Goal: Information Seeking & Learning: Learn about a topic

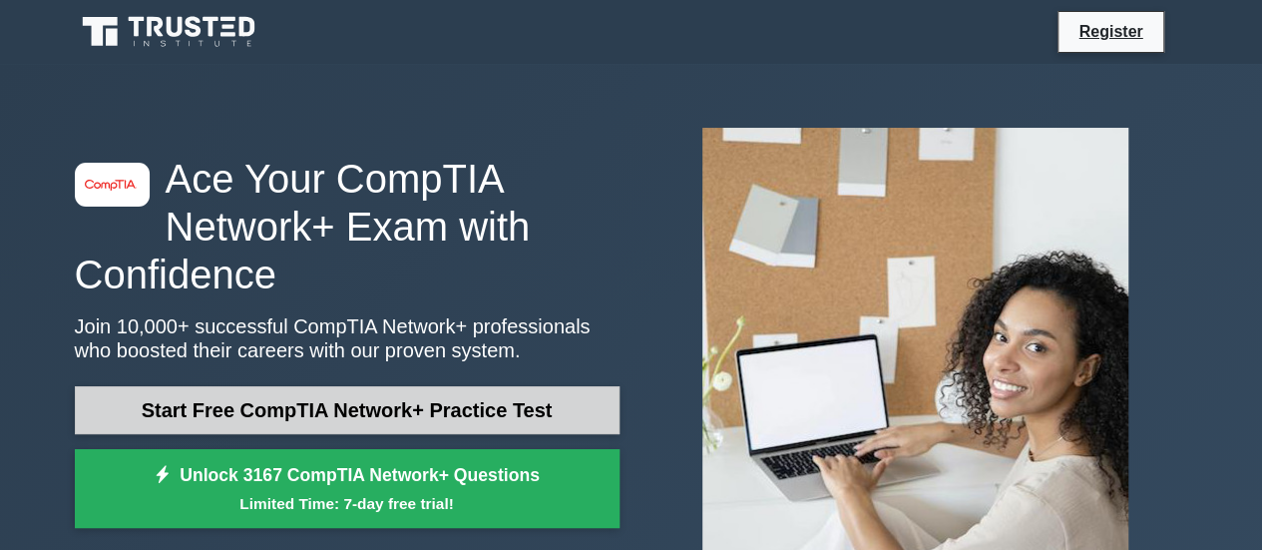
click at [566, 386] on link "Start Free CompTIA Network+ Practice Test" at bounding box center [347, 410] width 545 height 48
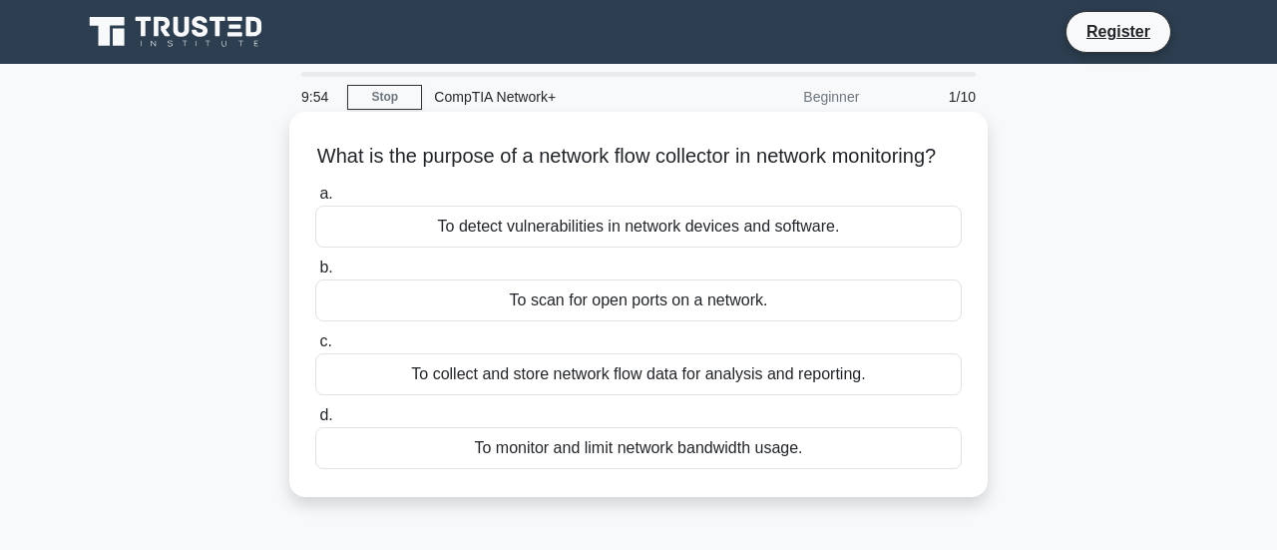
click at [720, 304] on div "To scan for open ports on a network." at bounding box center [638, 300] width 646 height 42
click at [315, 274] on input "b. To scan for open ports on a network." at bounding box center [315, 267] width 0 height 13
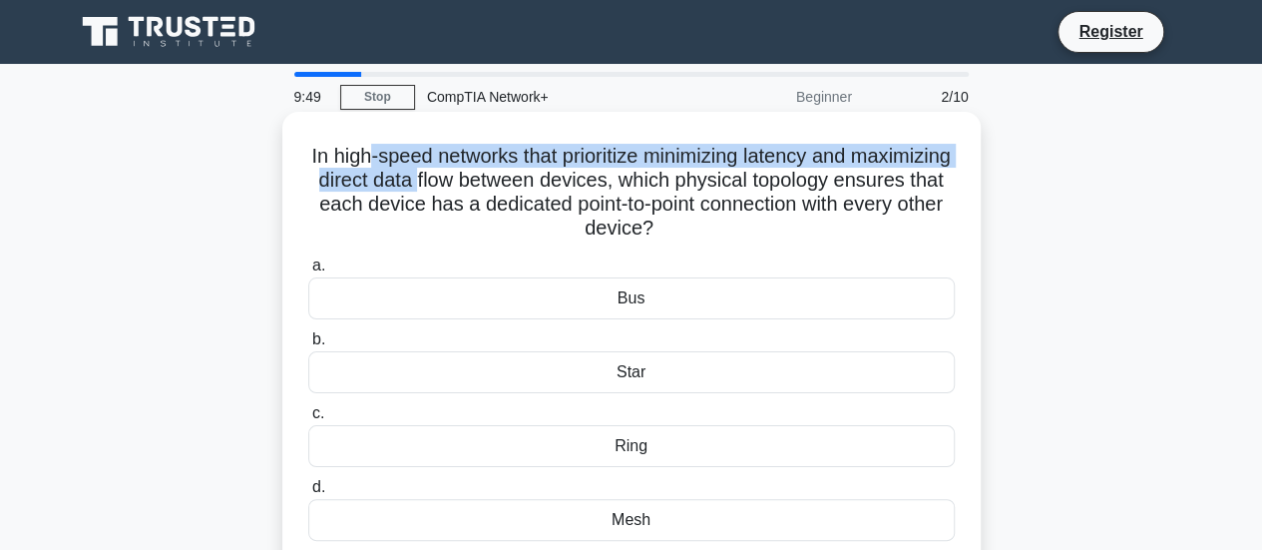
drag, startPoint x: 411, startPoint y: 138, endPoint x: 529, endPoint y: 170, distance: 121.9
click at [529, 170] on h5 "In high-speed networks that prioritize minimizing latency and maximizing direct…" at bounding box center [631, 193] width 650 height 98
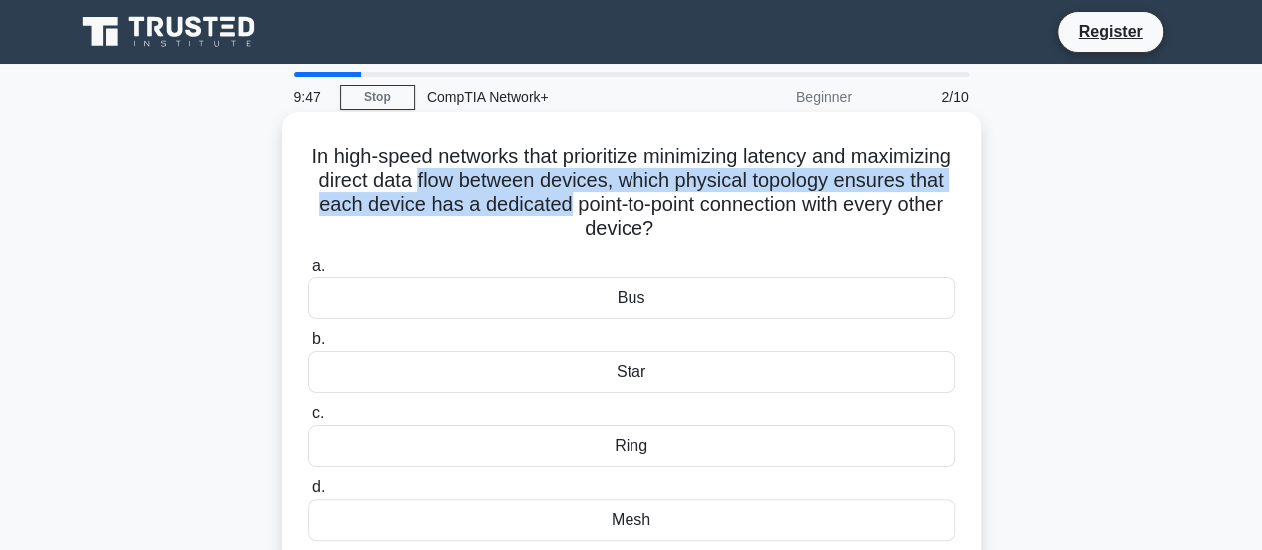
drag, startPoint x: 529, startPoint y: 170, endPoint x: 620, endPoint y: 206, distance: 98.9
click at [620, 206] on h5 "In high-speed networks that prioritize minimizing latency and maximizing direct…" at bounding box center [631, 193] width 650 height 98
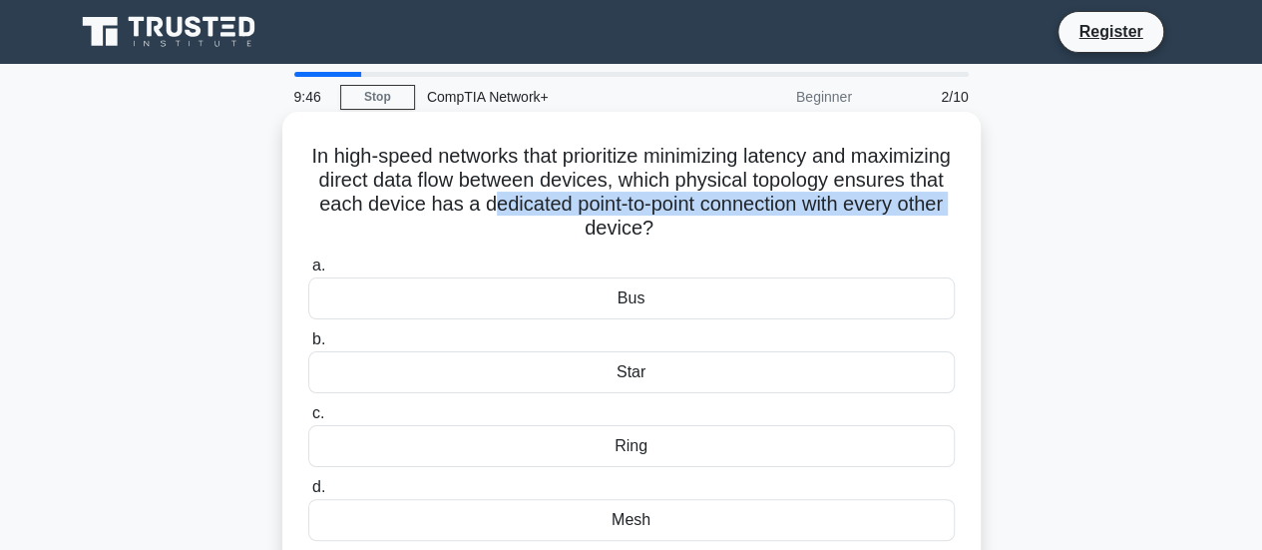
drag, startPoint x: 620, startPoint y: 202, endPoint x: 664, endPoint y: 209, distance: 44.4
click at [664, 209] on h5 "In high-speed networks that prioritize minimizing latency and maximizing direct…" at bounding box center [631, 193] width 650 height 98
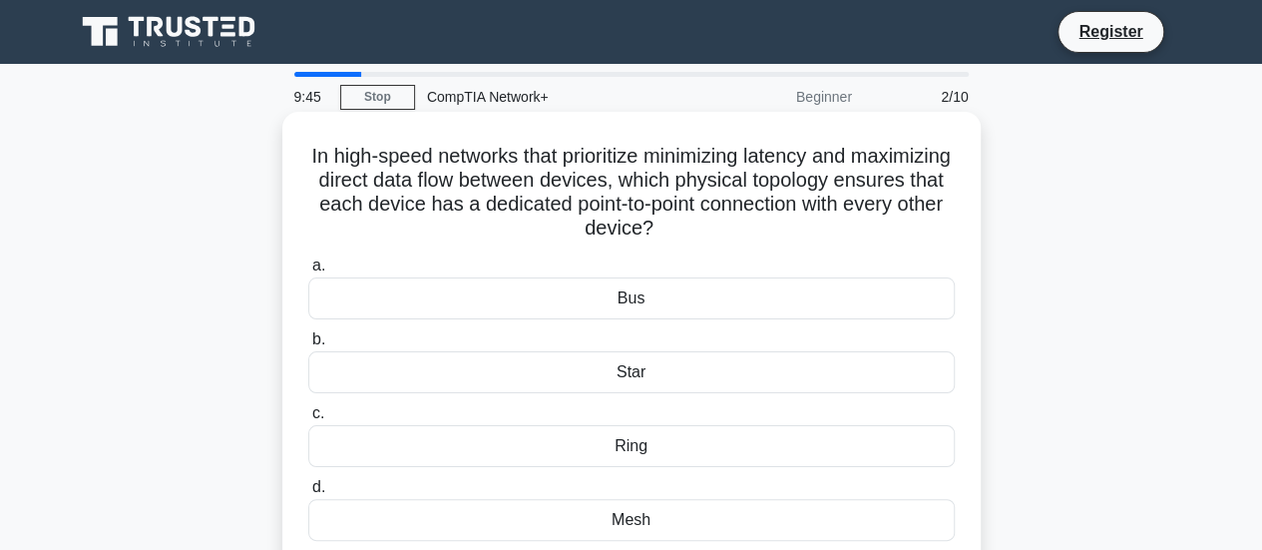
click at [639, 300] on div "Bus" at bounding box center [631, 298] width 646 height 42
click at [308, 272] on input "a. Bus" at bounding box center [308, 265] width 0 height 13
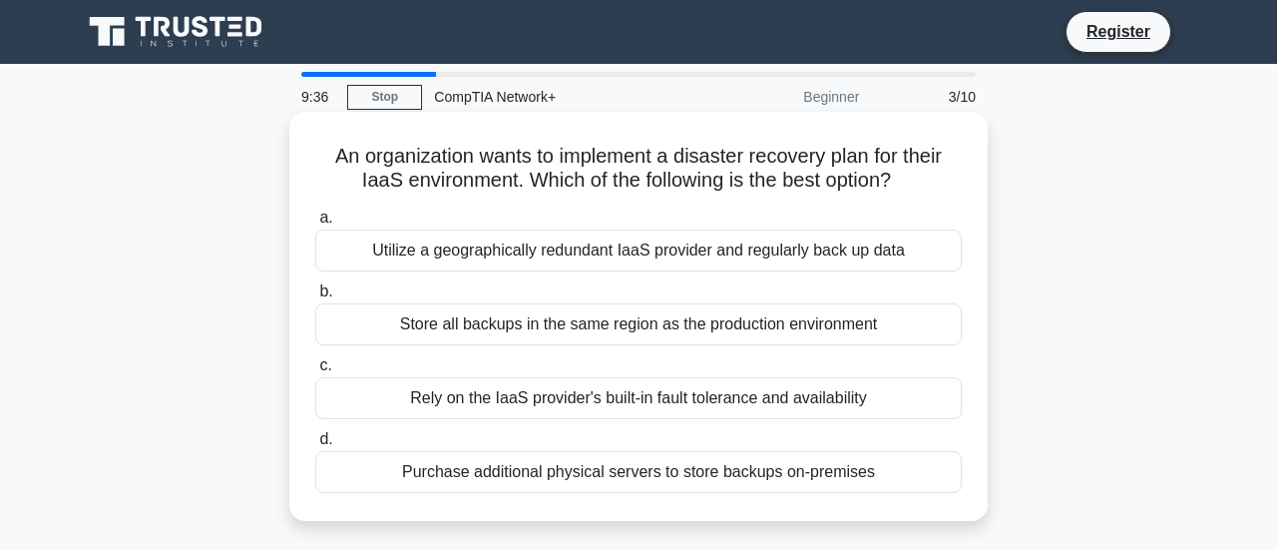
click at [627, 467] on div "Purchase additional physical servers to store backups on-premises" at bounding box center [638, 472] width 646 height 42
click at [315, 446] on input "d. Purchase additional physical servers to store backups on-premises" at bounding box center [315, 439] width 0 height 13
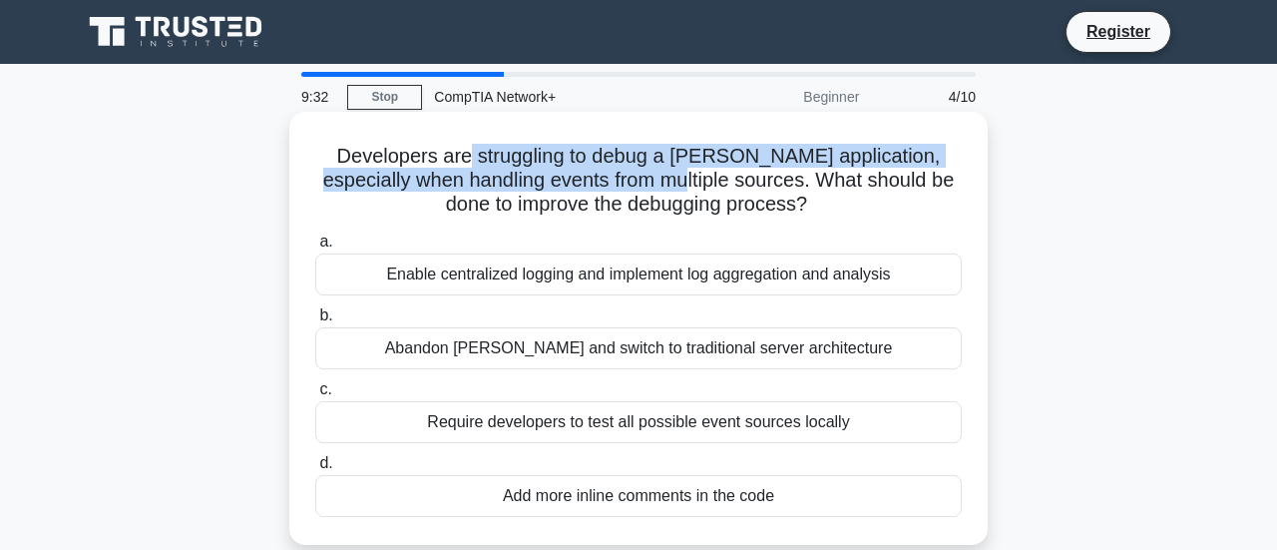
drag, startPoint x: 447, startPoint y: 139, endPoint x: 647, endPoint y: 181, distance: 204.8
click at [647, 181] on h5 "Developers are struggling to debug a [PERSON_NAME] application, especially when…" at bounding box center [638, 181] width 650 height 74
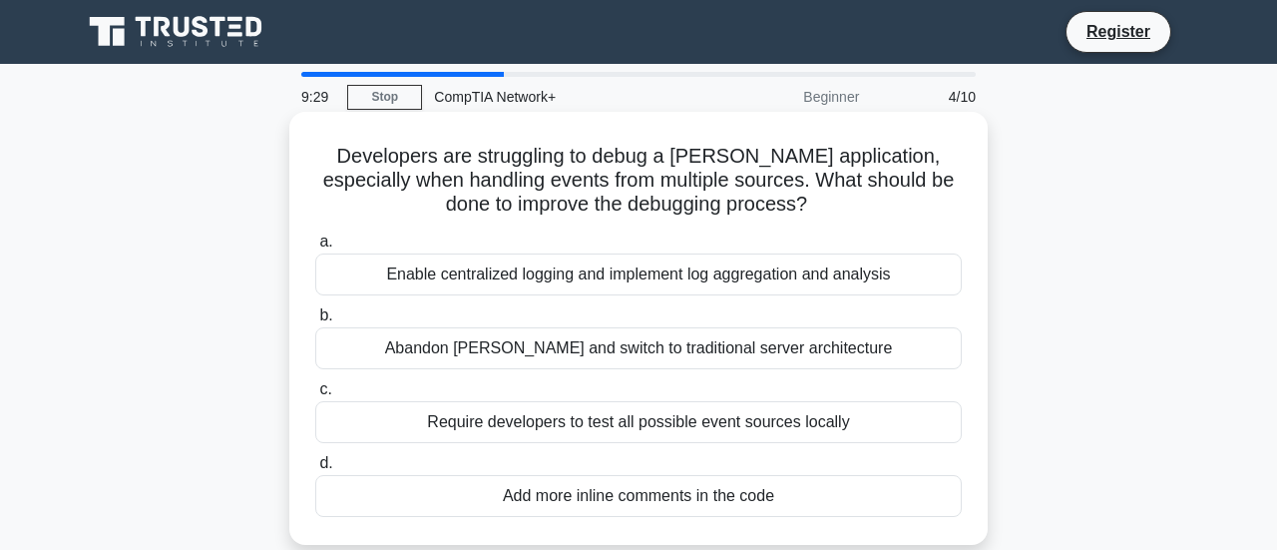
click at [568, 268] on div "Enable centralized logging and implement log aggregation and analysis" at bounding box center [638, 274] width 646 height 42
click at [315, 248] on input "a. Enable centralized logging and implement log aggregation and analysis" at bounding box center [315, 241] width 0 height 13
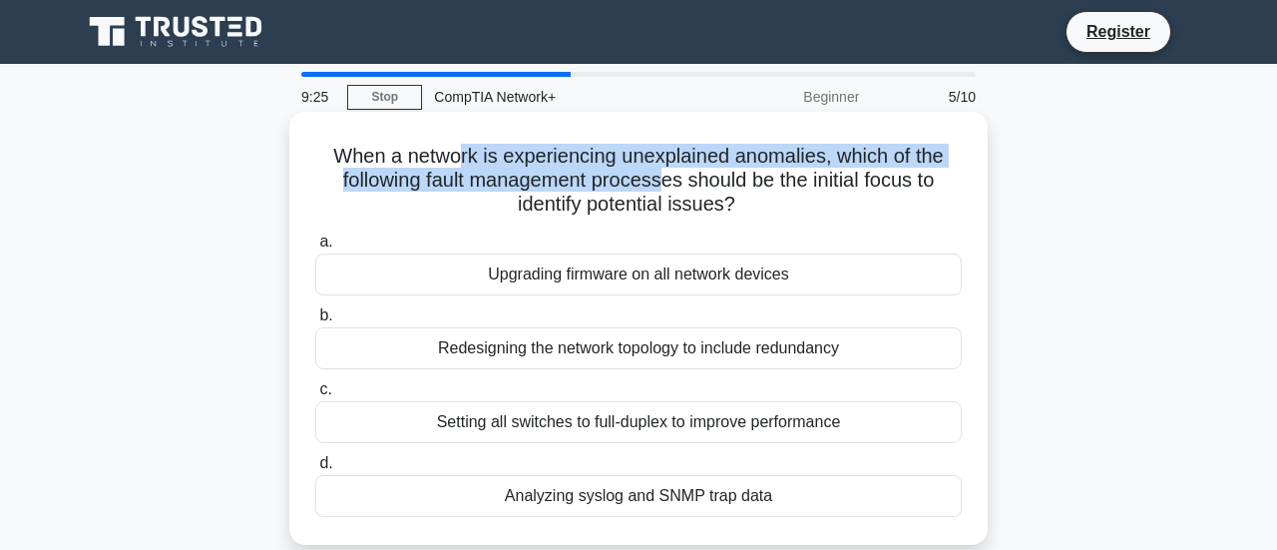
drag, startPoint x: 455, startPoint y: 137, endPoint x: 662, endPoint y: 178, distance: 211.4
click at [662, 178] on h5 "When a network is experiencing unexplained anomalies, which of the following fa…" at bounding box center [638, 181] width 650 height 74
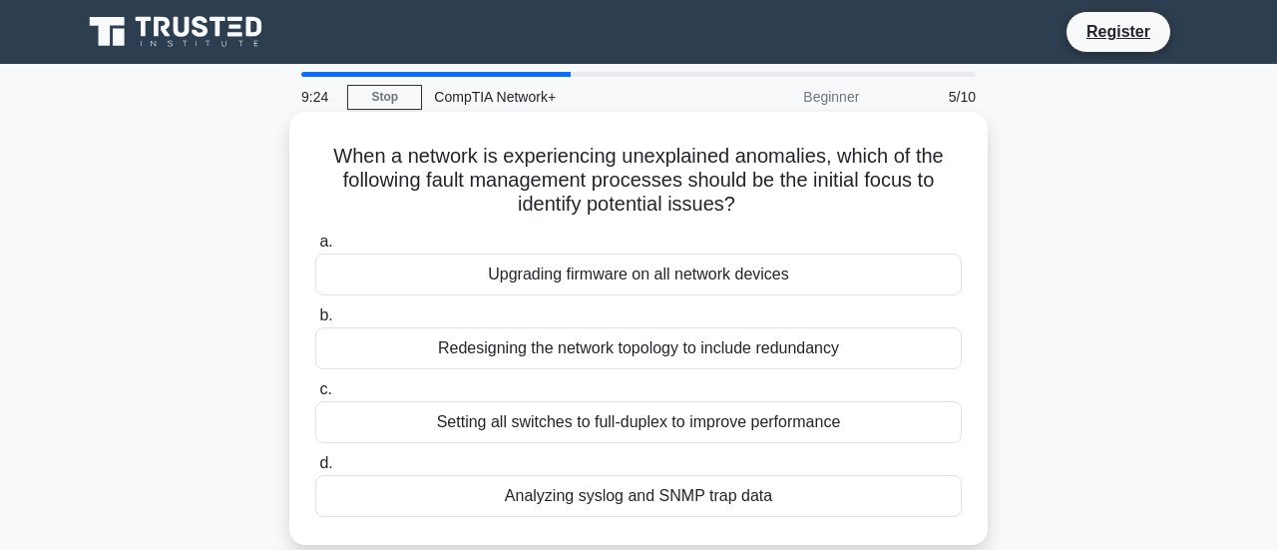
click at [648, 422] on div "Setting all switches to full-duplex to improve performance" at bounding box center [638, 422] width 646 height 42
click at [315, 396] on input "c. Setting all switches to full-duplex to improve performance" at bounding box center [315, 389] width 0 height 13
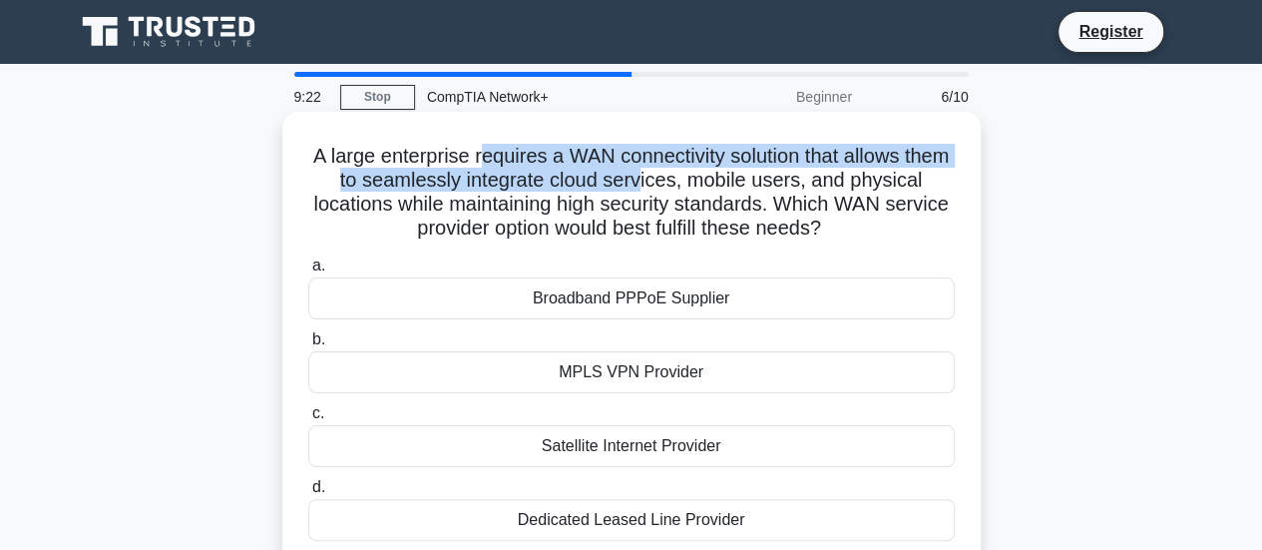
drag, startPoint x: 503, startPoint y: 144, endPoint x: 671, endPoint y: 181, distance: 172.5
click at [671, 181] on h5 "A large enterprise requires a WAN connectivity solution that allows them to sea…" at bounding box center [631, 193] width 650 height 98
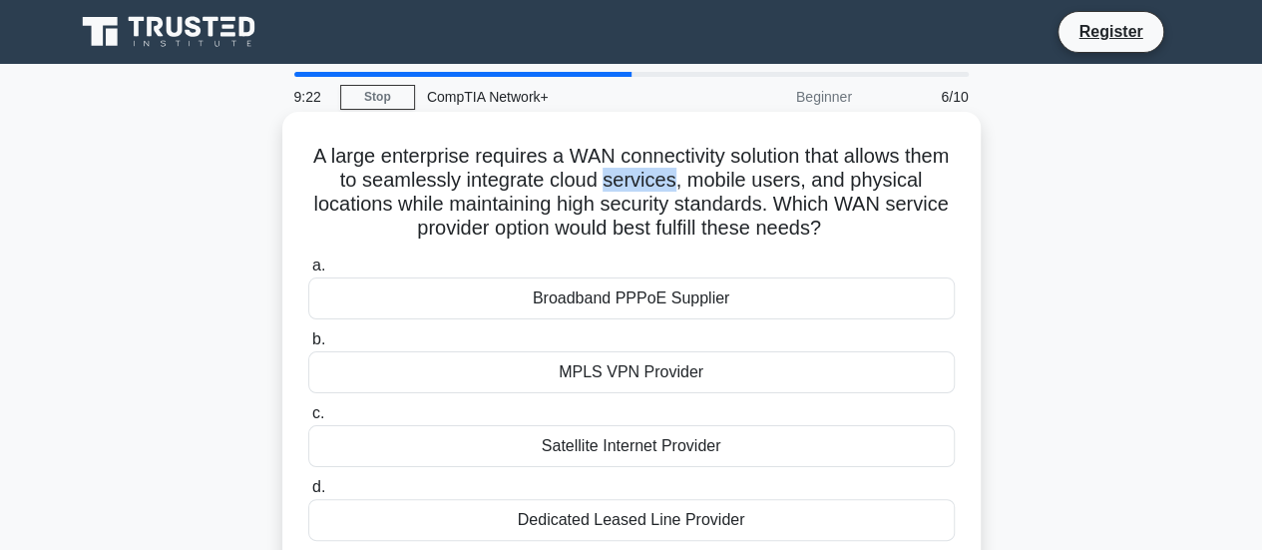
click at [671, 181] on h5 "A large enterprise requires a WAN connectivity solution that allows them to sea…" at bounding box center [631, 193] width 650 height 98
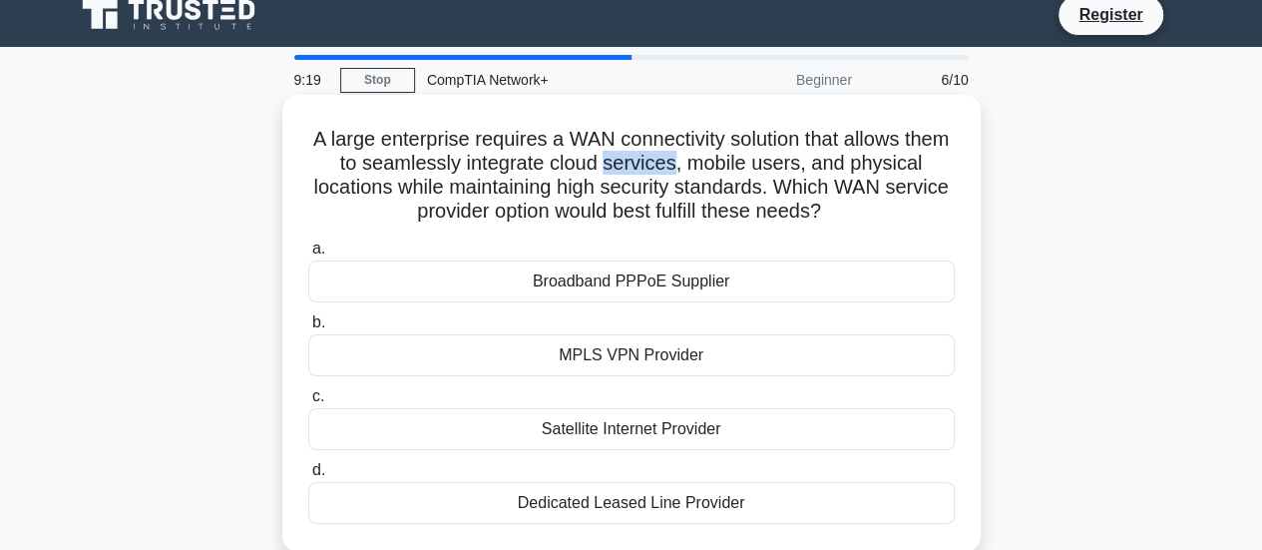
scroll to position [22, 0]
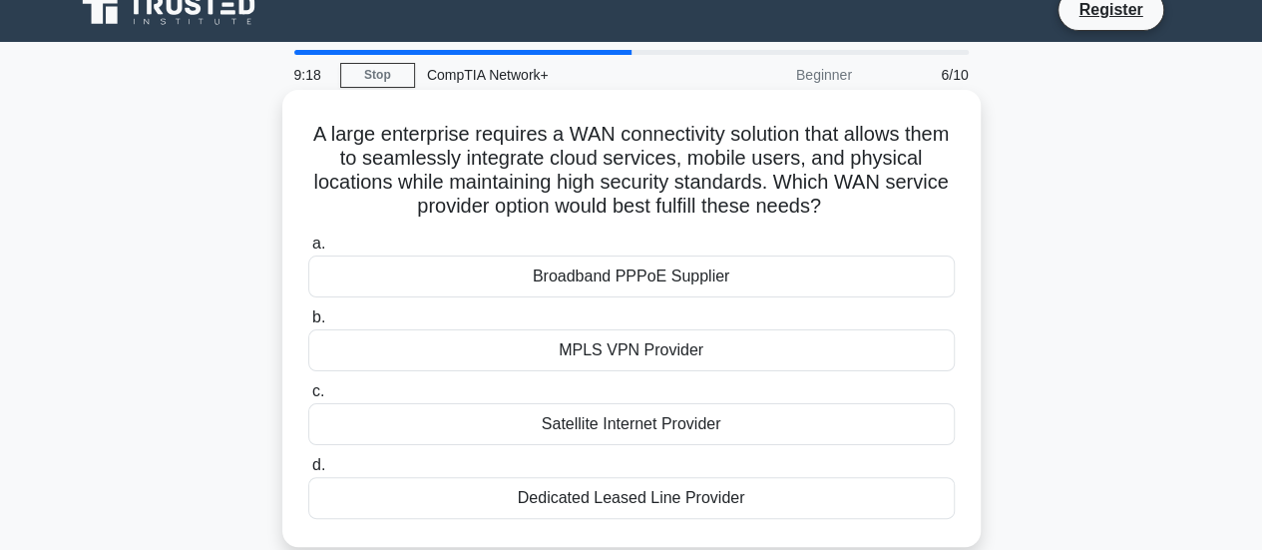
click at [662, 423] on div "Satellite Internet Provider" at bounding box center [631, 424] width 646 height 42
click at [308, 398] on input "c. Satellite Internet Provider" at bounding box center [308, 391] width 0 height 13
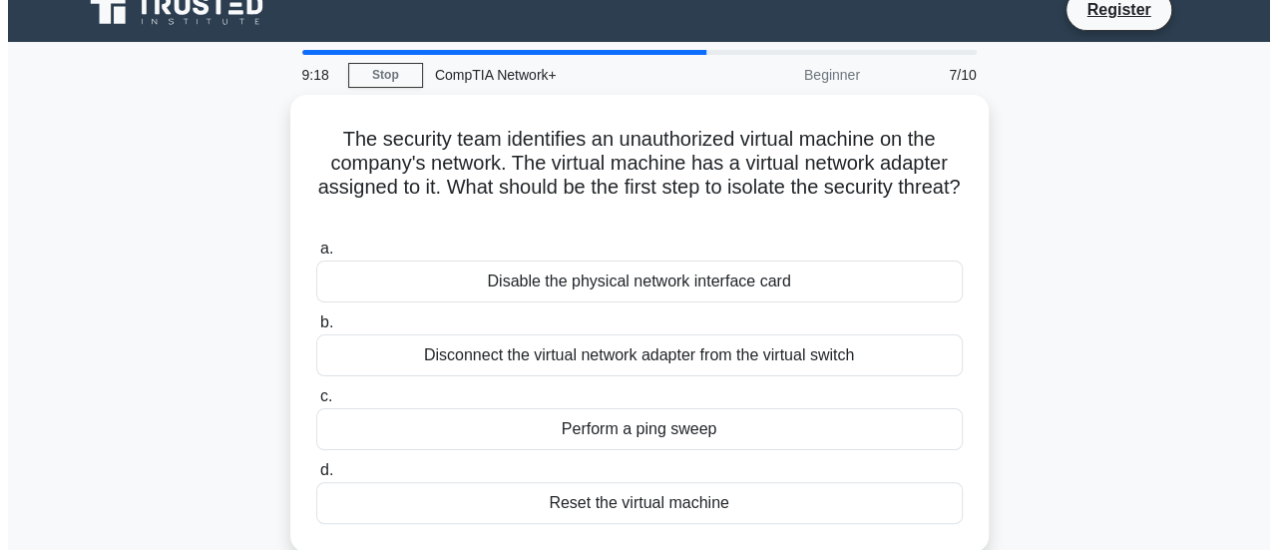
scroll to position [0, 0]
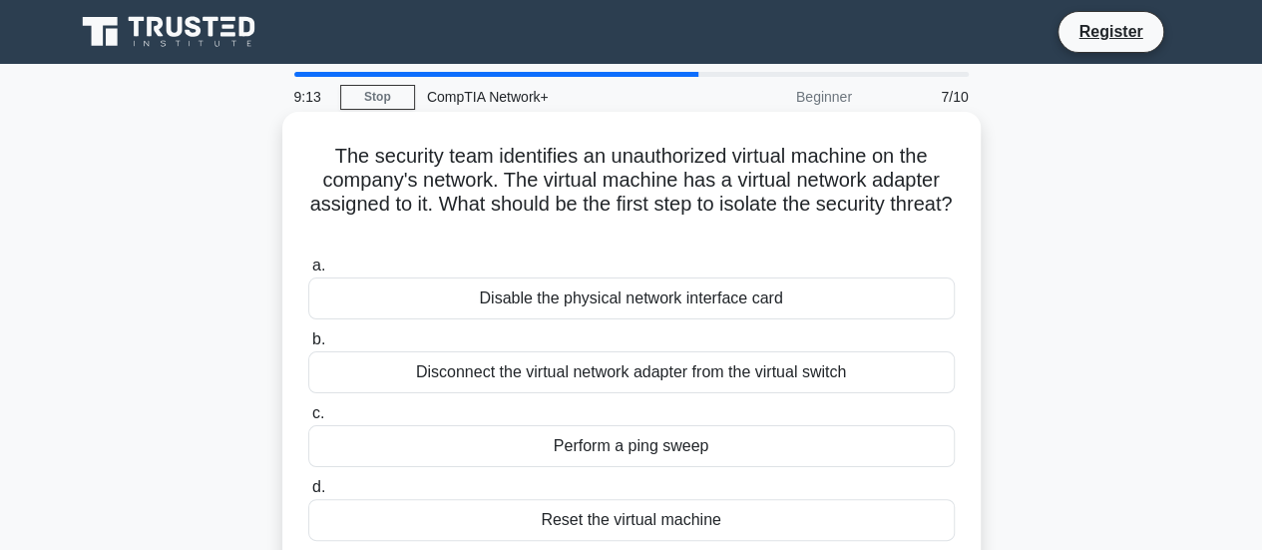
click at [704, 370] on div "Disconnect the virtual network adapter from the virtual switch" at bounding box center [631, 372] width 646 height 42
click at [308, 346] on input "b. Disconnect the virtual network adapter from the virtual switch" at bounding box center [308, 339] width 0 height 13
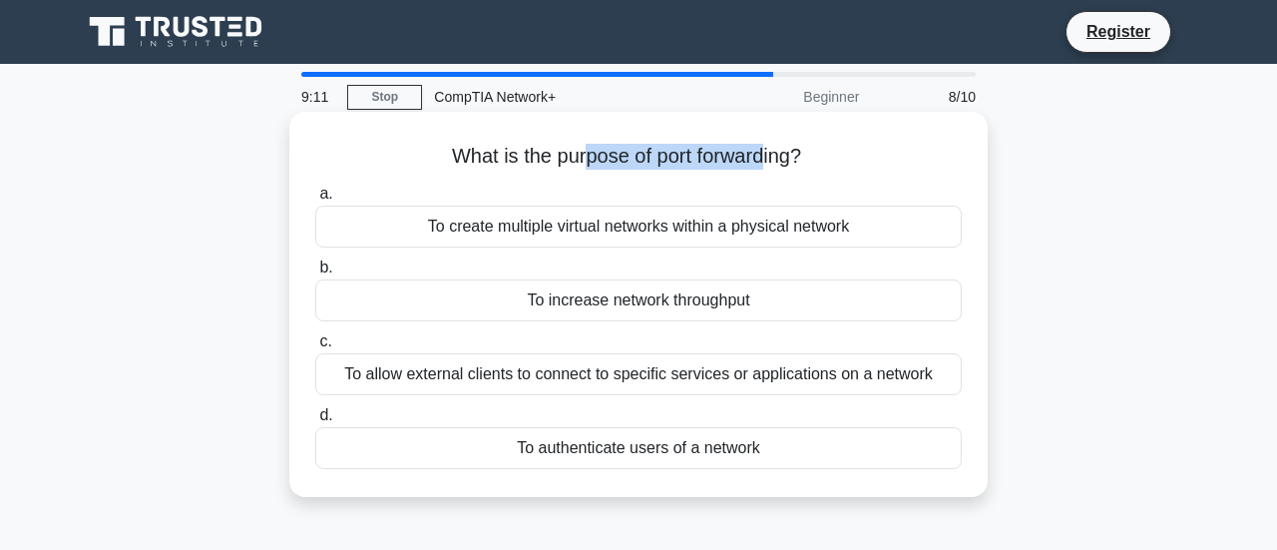
drag, startPoint x: 582, startPoint y: 142, endPoint x: 776, endPoint y: 152, distance: 193.7
click at [774, 152] on h5 "What is the purpose of port forwarding? .spinner_0XTQ{transform-origin:center;a…" at bounding box center [638, 157] width 650 height 26
click at [776, 152] on h5 "What is the purpose of port forwarding? .spinner_0XTQ{transform-origin:center;a…" at bounding box center [638, 157] width 650 height 26
click at [722, 444] on div "To authenticate users of a network" at bounding box center [638, 448] width 646 height 42
click at [315, 422] on input "d. To authenticate users of a network" at bounding box center [315, 415] width 0 height 13
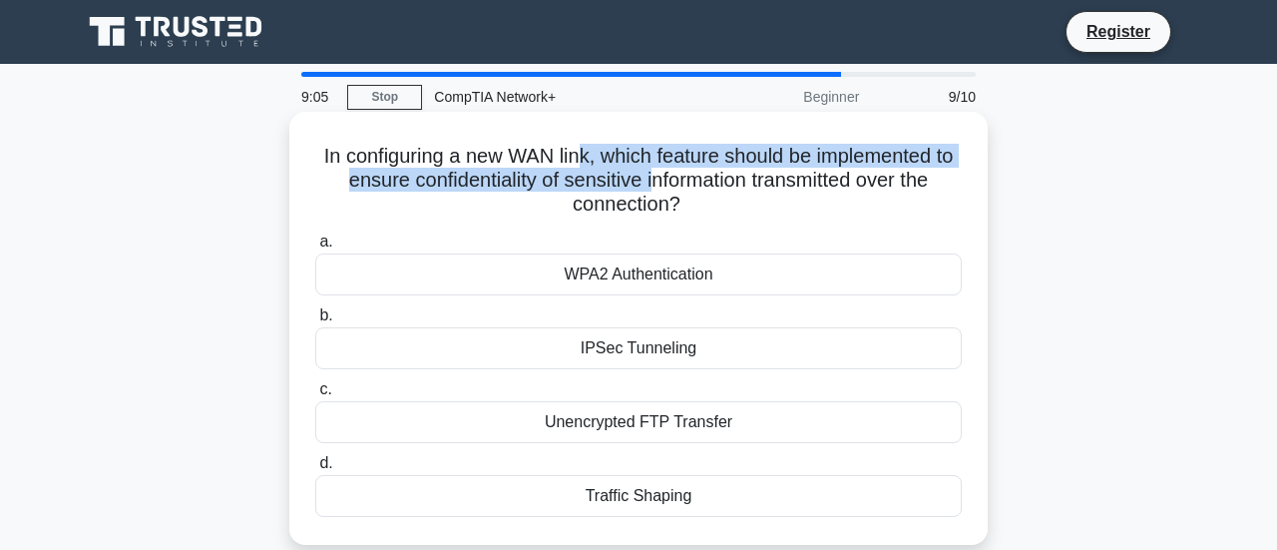
drag, startPoint x: 584, startPoint y: 151, endPoint x: 660, endPoint y: 176, distance: 79.8
click at [660, 176] on h5 "In configuring a new WAN link, which feature should be implemented to ensure co…" at bounding box center [638, 181] width 650 height 74
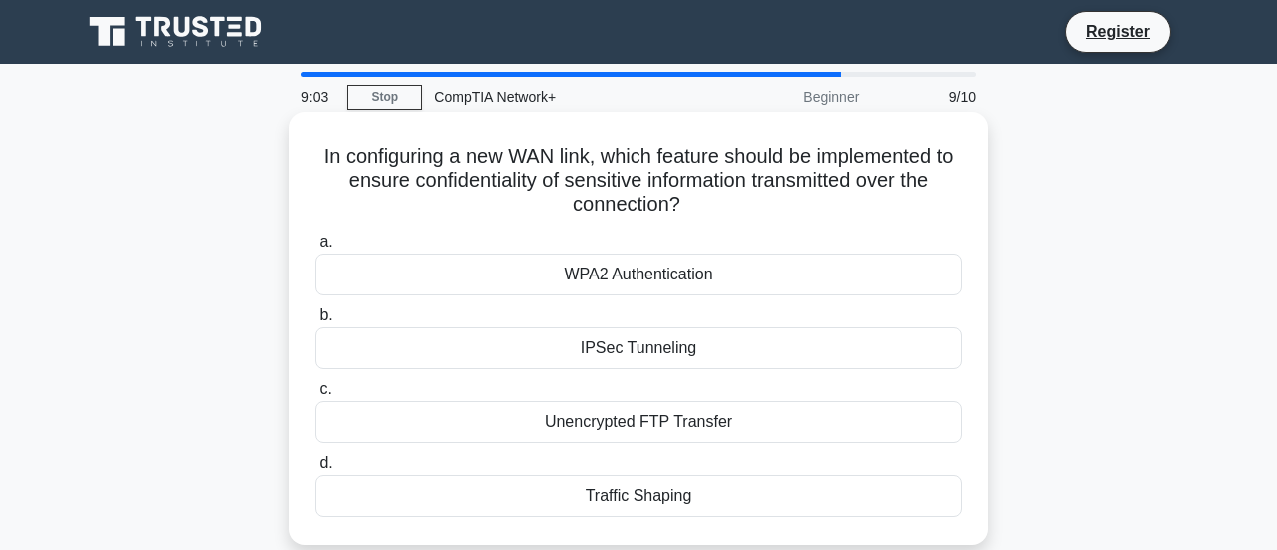
click at [711, 260] on div "WPA2 Authentication" at bounding box center [638, 274] width 646 height 42
click at [315, 248] on input "a. WPA2 Authentication" at bounding box center [315, 241] width 0 height 13
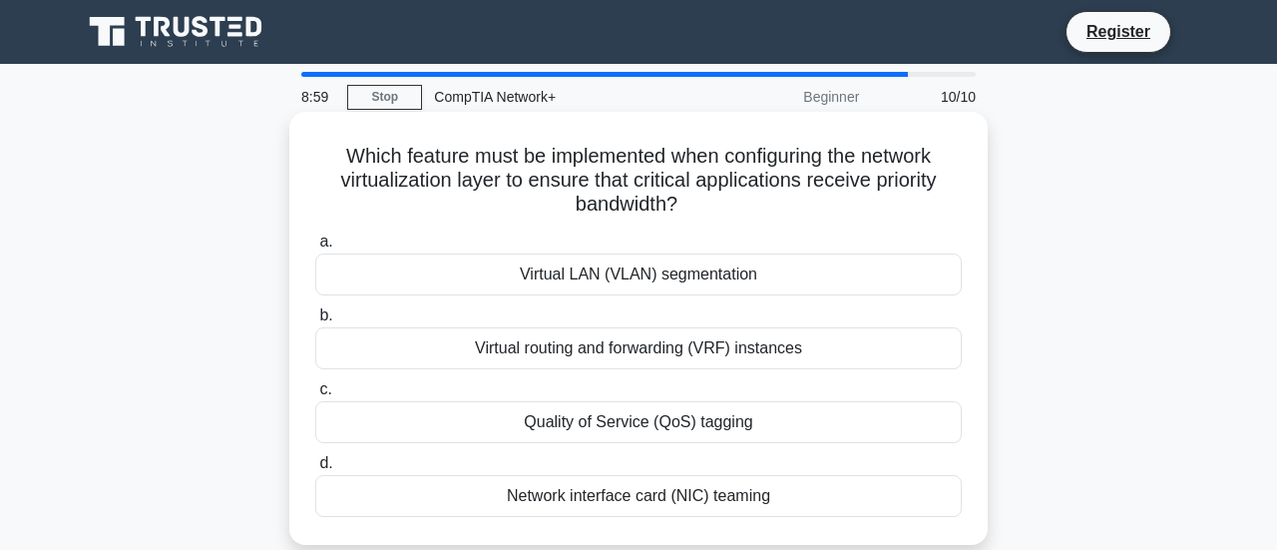
click at [730, 268] on div "Virtual LAN (VLAN) segmentation" at bounding box center [638, 274] width 646 height 42
click at [315, 248] on input "a. Virtual LAN (VLAN) segmentation" at bounding box center [315, 241] width 0 height 13
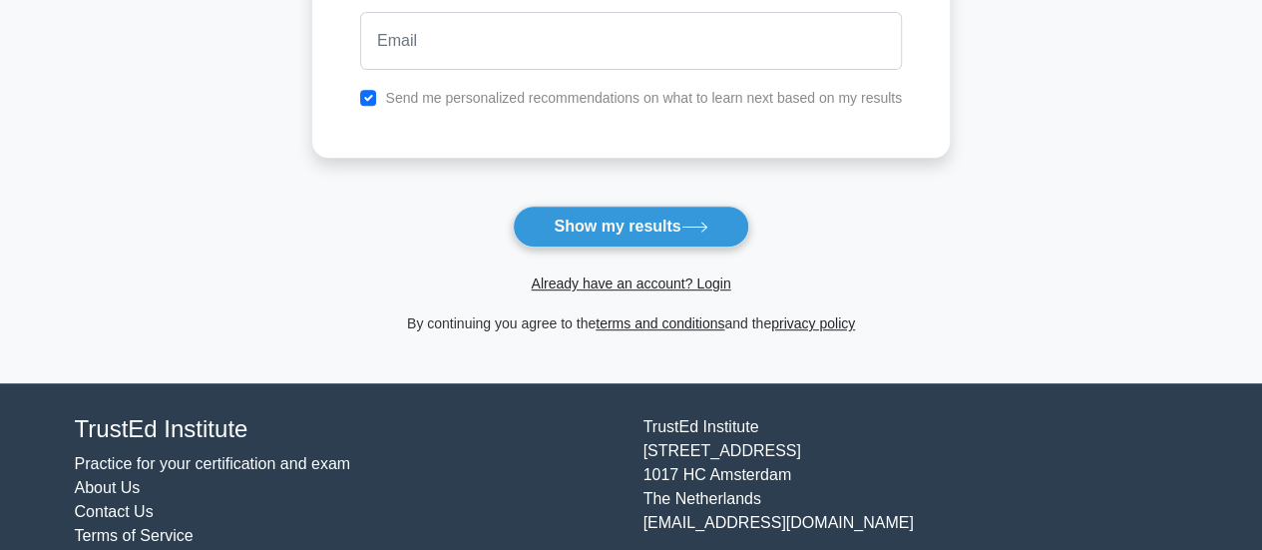
scroll to position [100, 0]
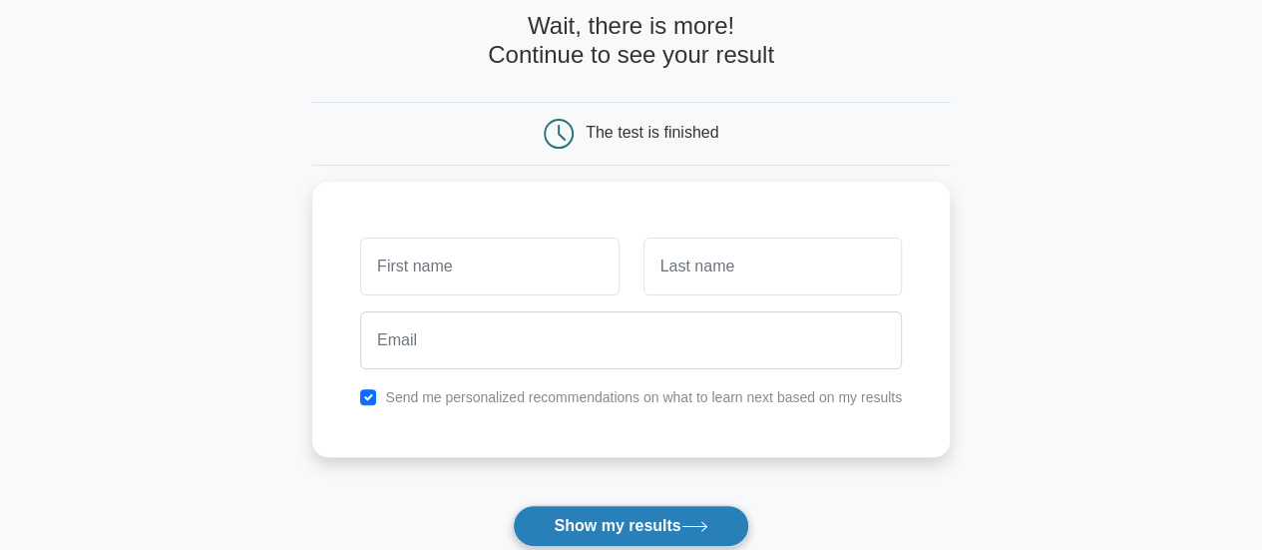
click at [698, 521] on icon at bounding box center [694, 526] width 27 height 11
click at [698, 505] on button "Show my results" at bounding box center [630, 526] width 235 height 42
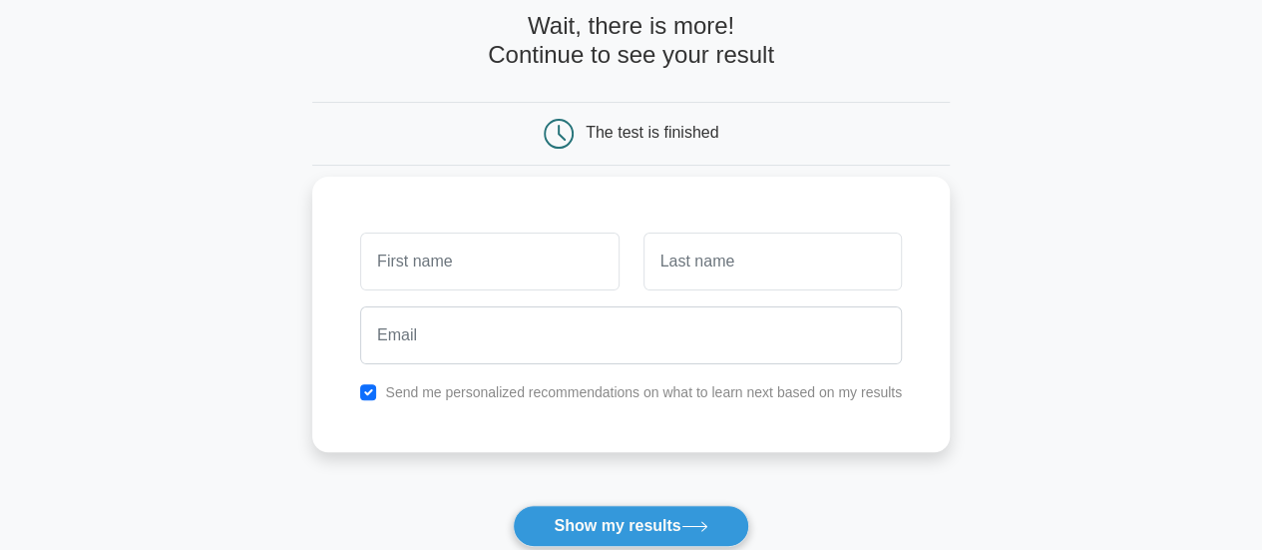
click at [340, 273] on div "Send me personalized recommendations on what to learn next based on my results" at bounding box center [630, 314] width 637 height 275
